Goal: Feedback & Contribution: Submit feedback/report problem

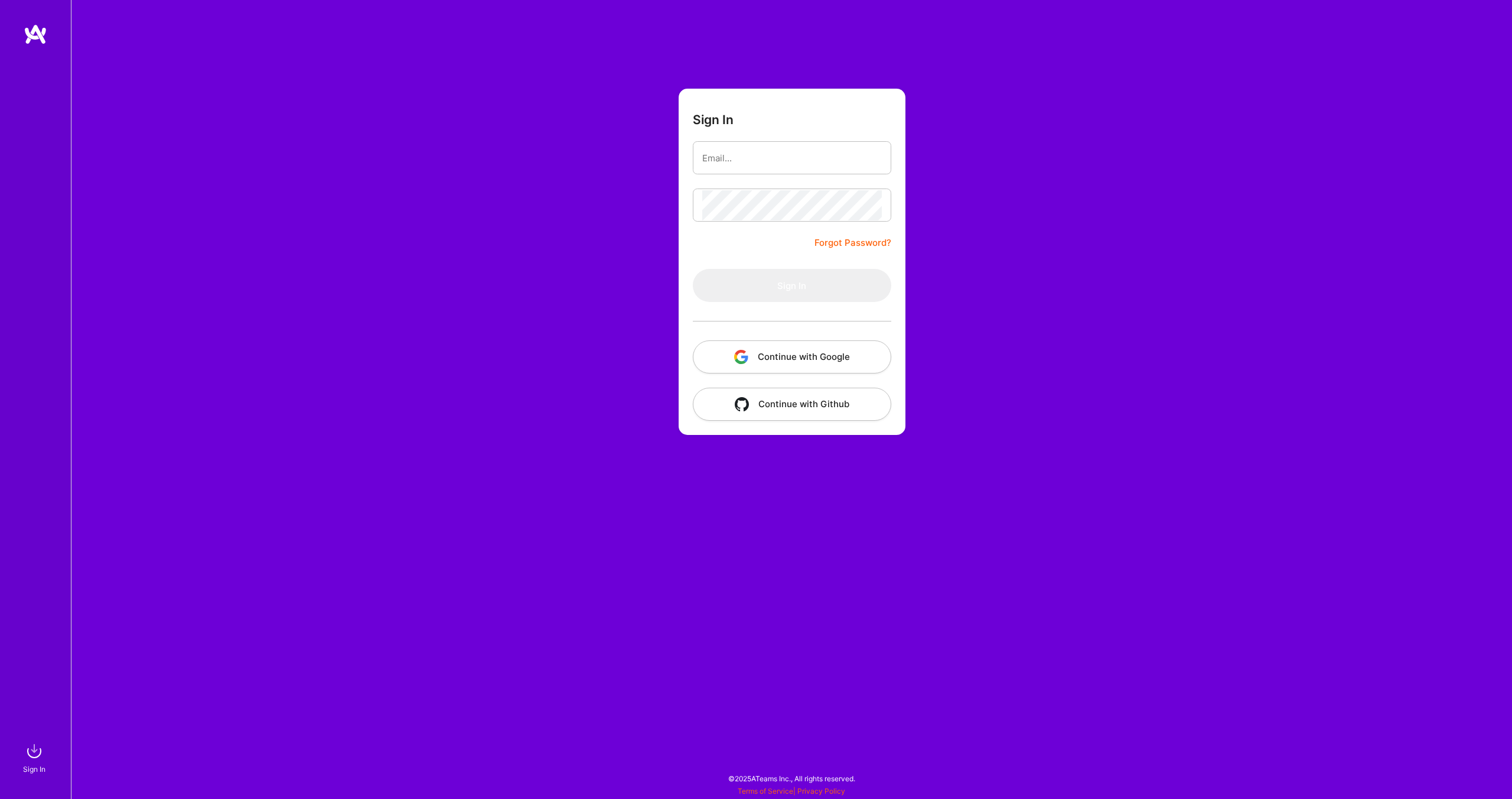
click at [770, 357] on button "Continue with Google" at bounding box center [792, 356] width 198 height 33
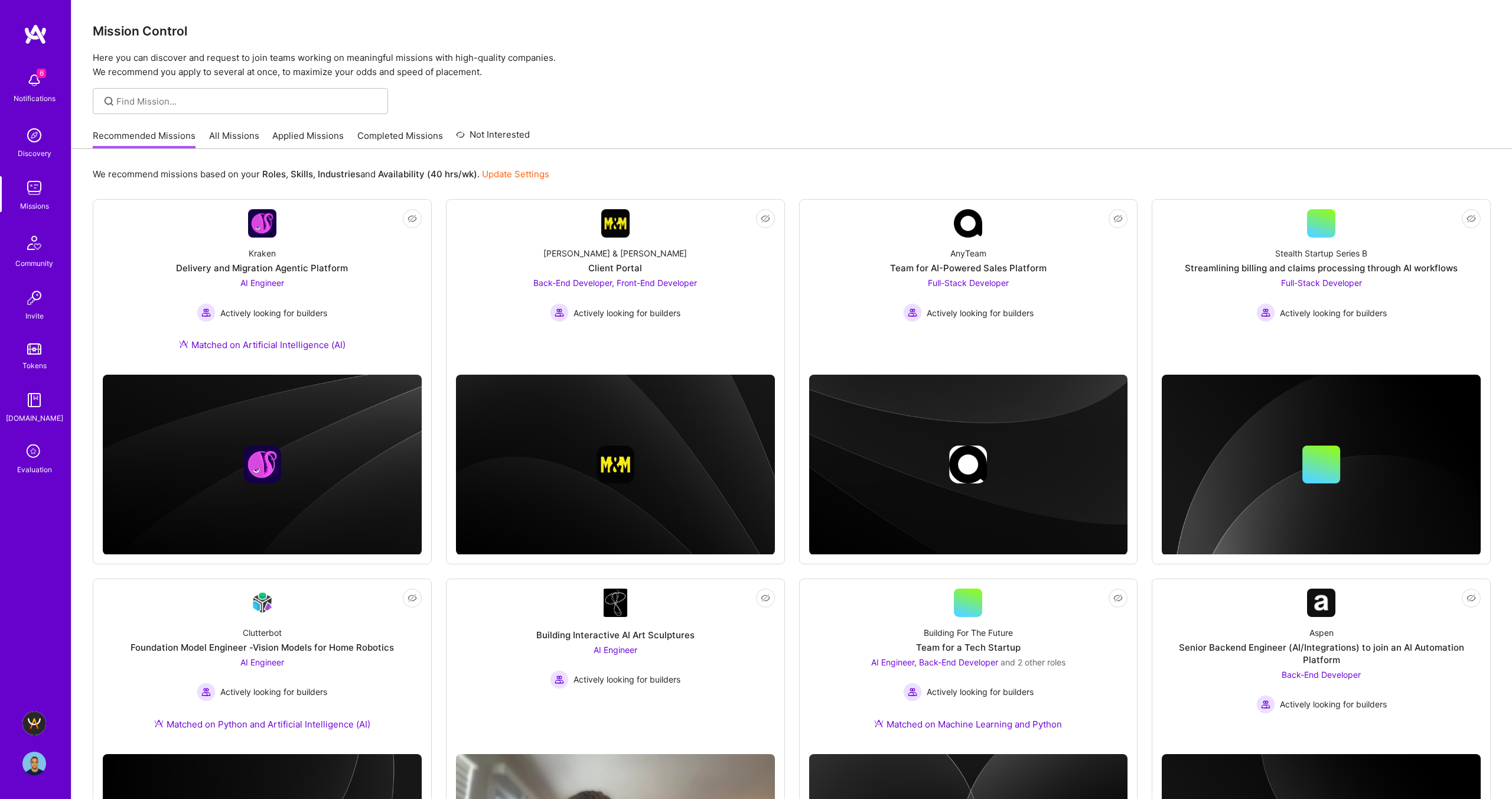
click at [27, 452] on icon at bounding box center [34, 452] width 23 height 23
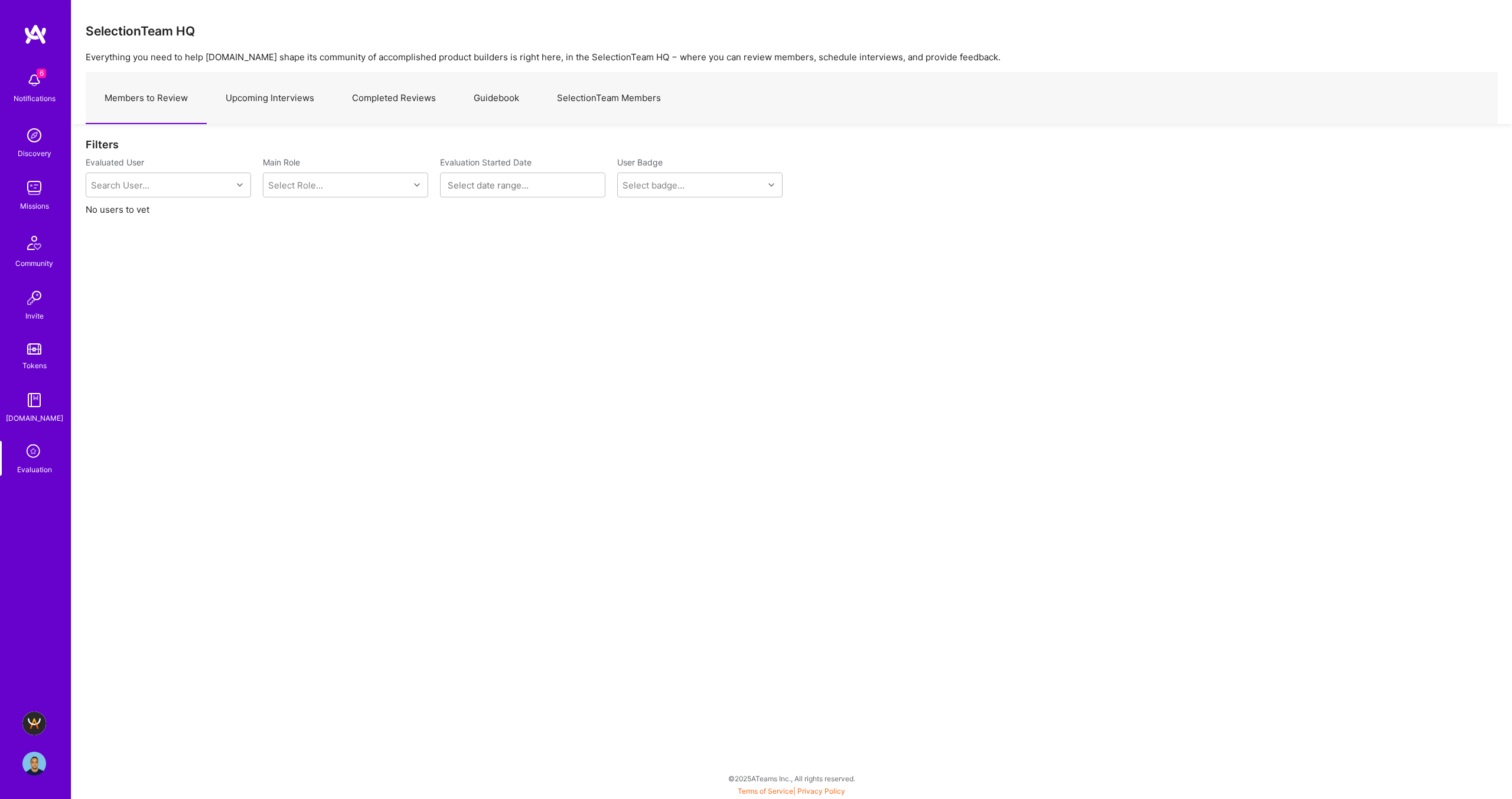
click at [33, 718] on img at bounding box center [34, 723] width 24 height 24
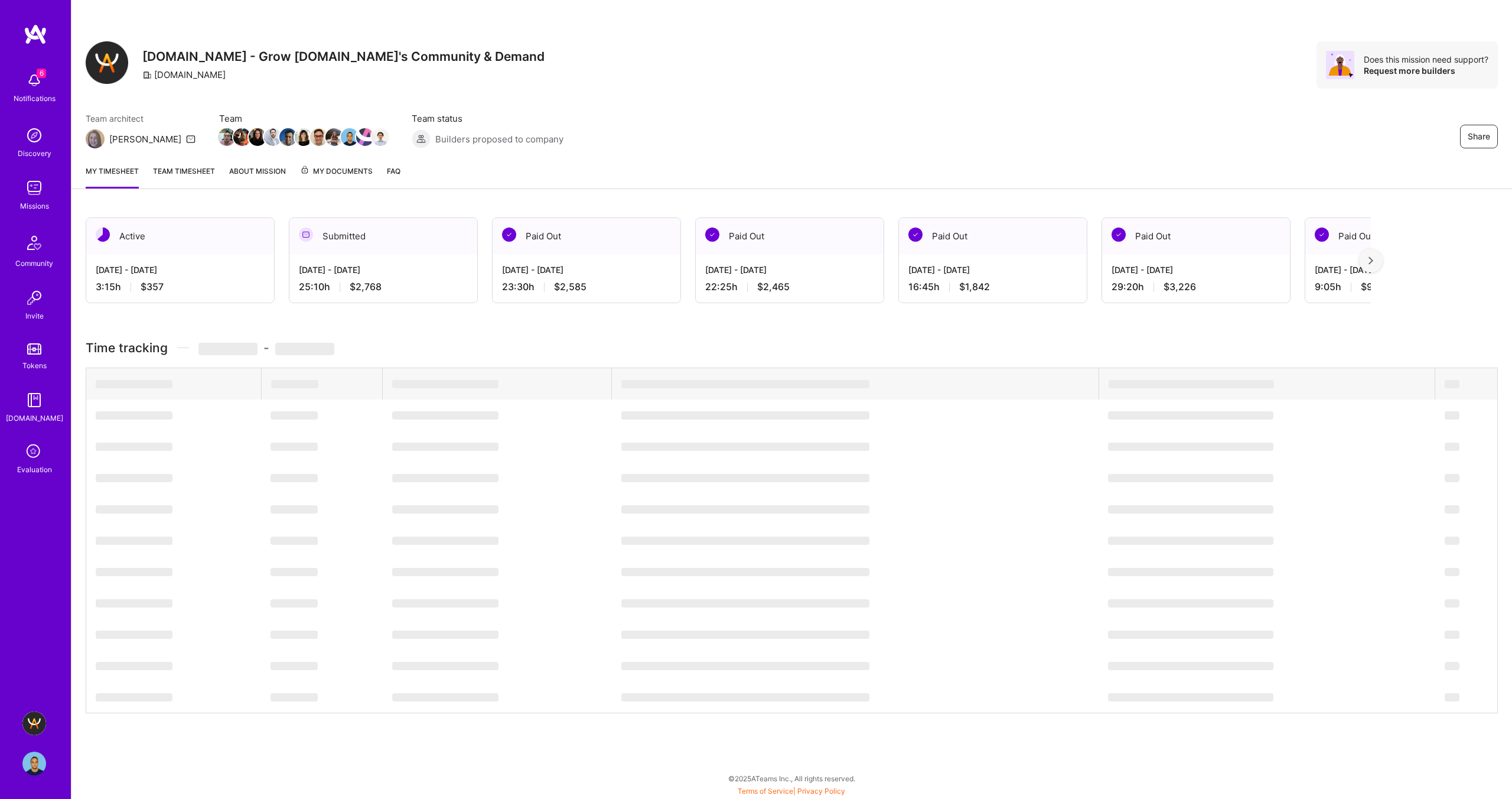
click at [35, 451] on icon at bounding box center [34, 452] width 23 height 23
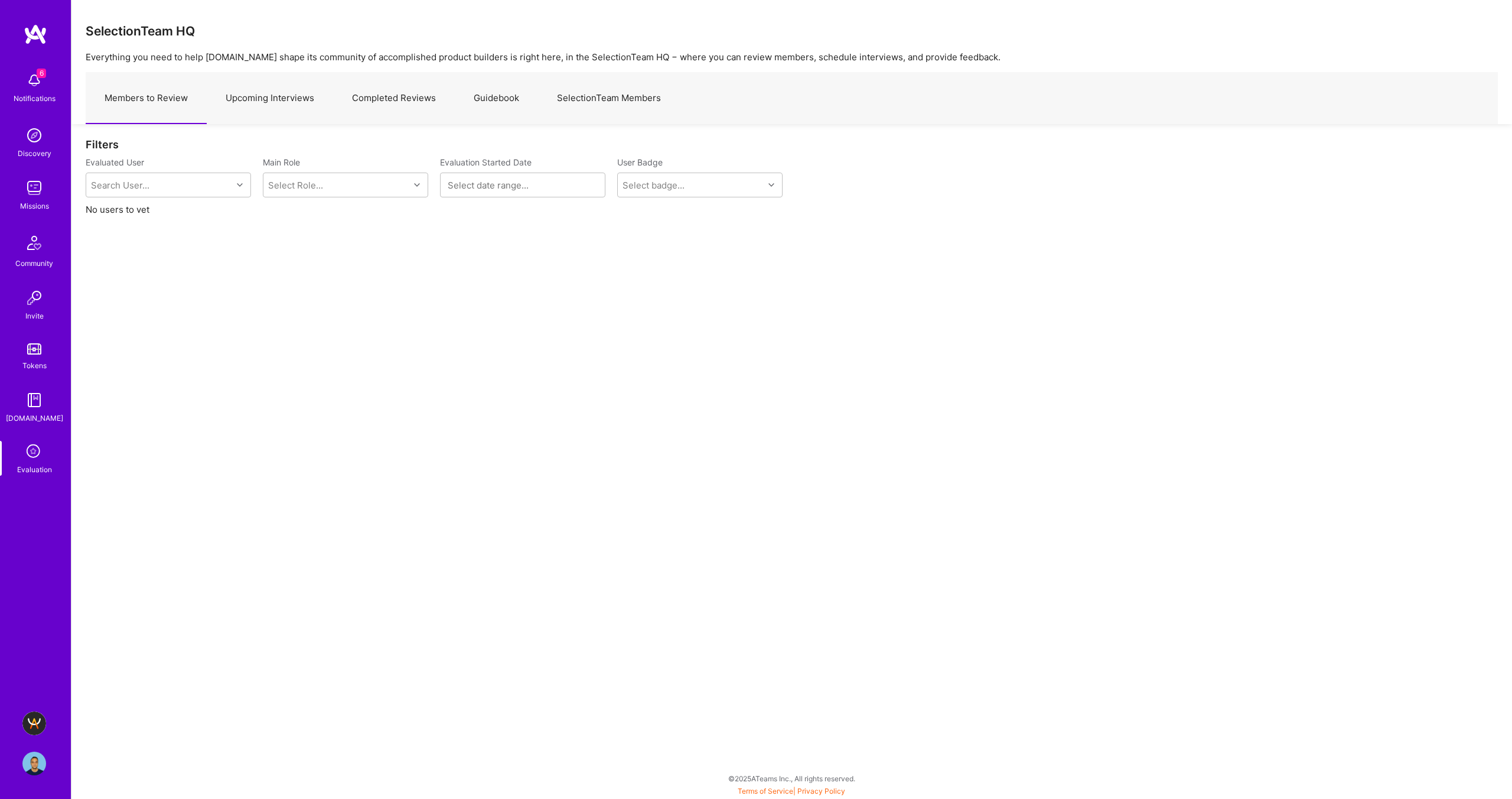
click at [273, 94] on link "Upcoming Interviews" at bounding box center [269, 98] width 127 height 51
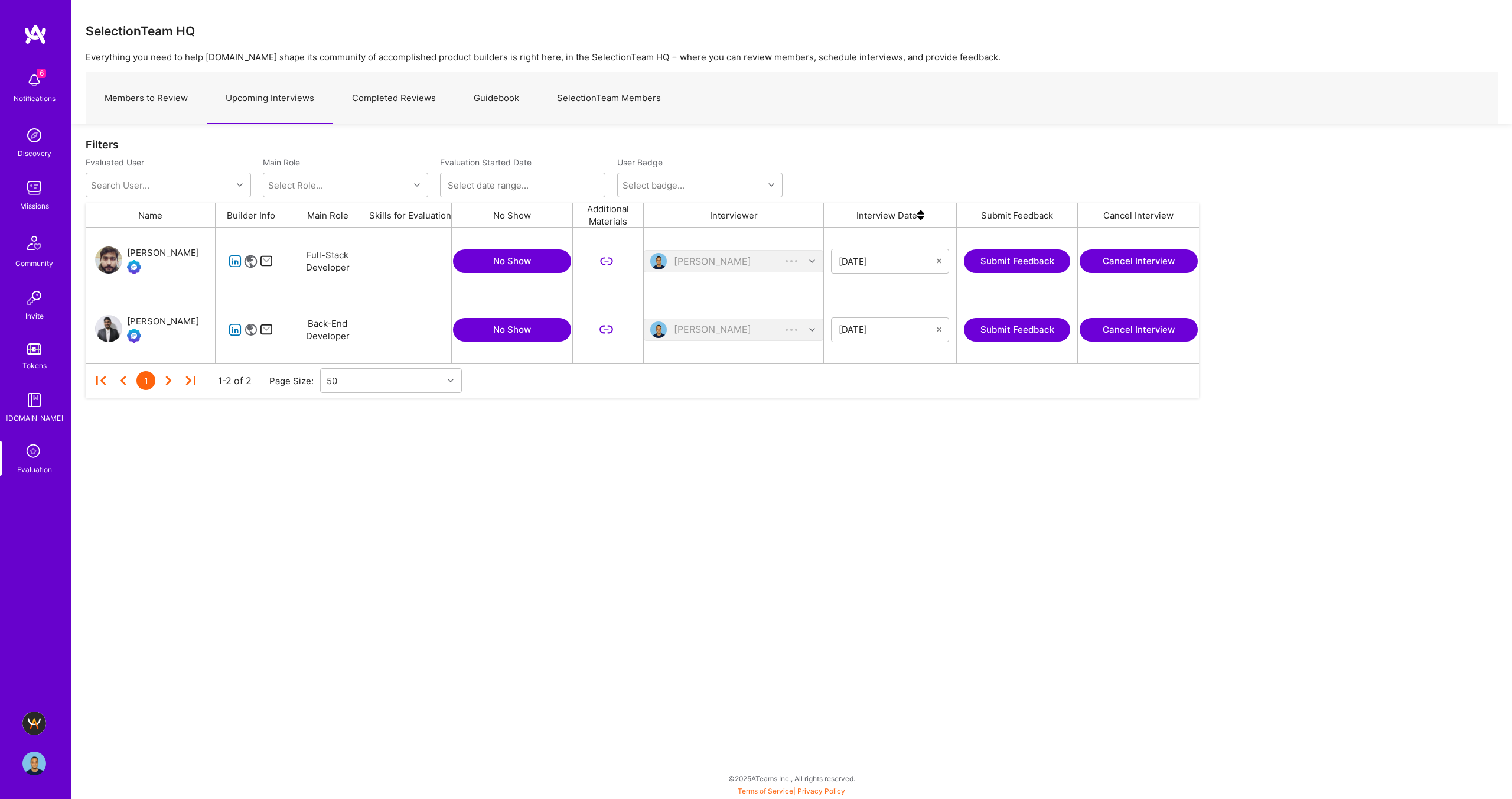
scroll to position [136, 1113]
click at [232, 329] on icon "grid" at bounding box center [235, 330] width 13 height 13
click at [999, 328] on button "Submit Feedback" at bounding box center [1018, 330] width 107 height 24
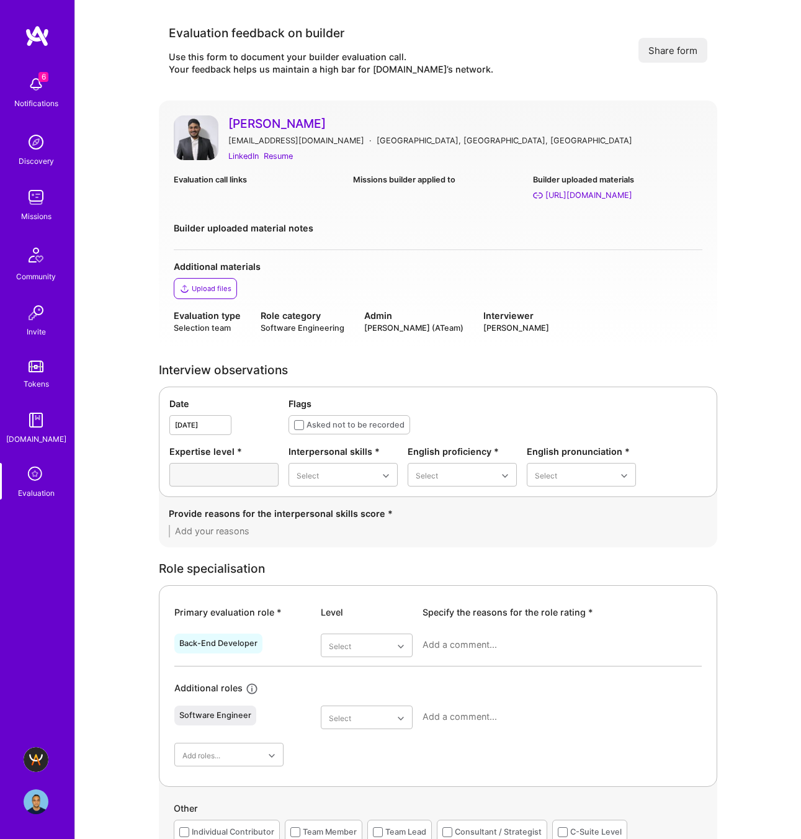
click at [550, 73] on div "Evaluation feedback on builder Use this form to document your builder evaluatio…" at bounding box center [438, 50] width 558 height 71
